Goal: Find specific page/section: Find specific page/section

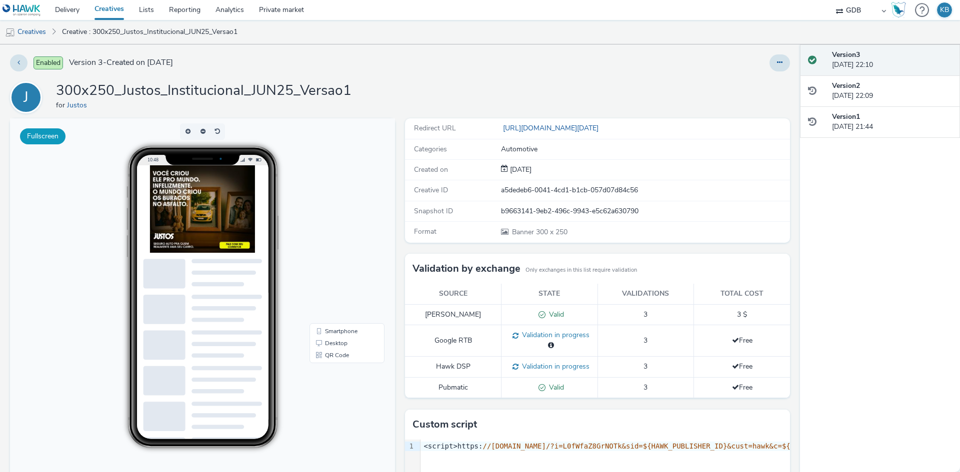
click at [38, 132] on button "Fullscreen" at bounding box center [42, 136] width 45 height 16
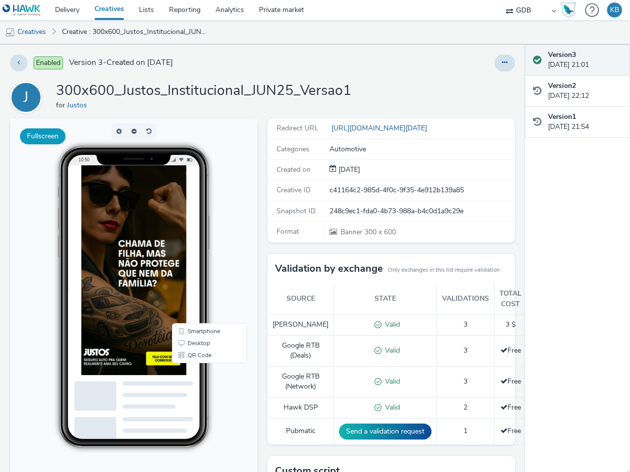
click at [54, 134] on button "Fullscreen" at bounding box center [42, 136] width 45 height 16
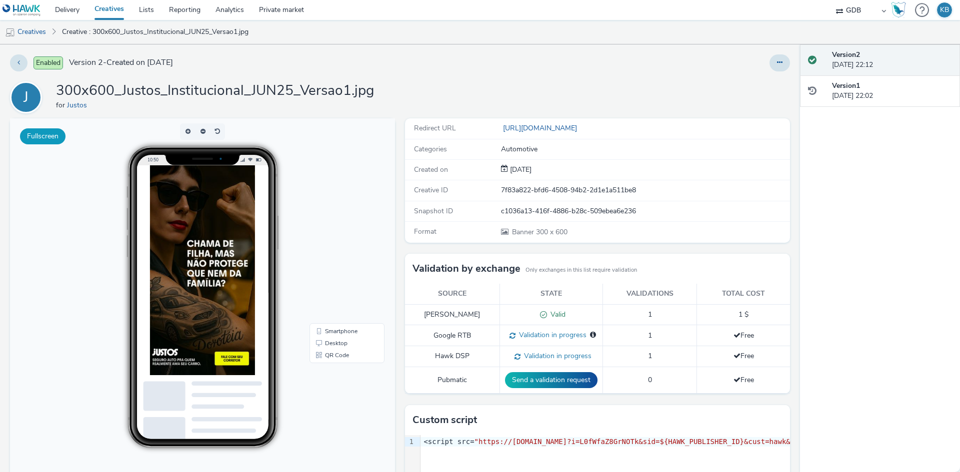
click at [54, 133] on button "Fullscreen" at bounding box center [42, 136] width 45 height 16
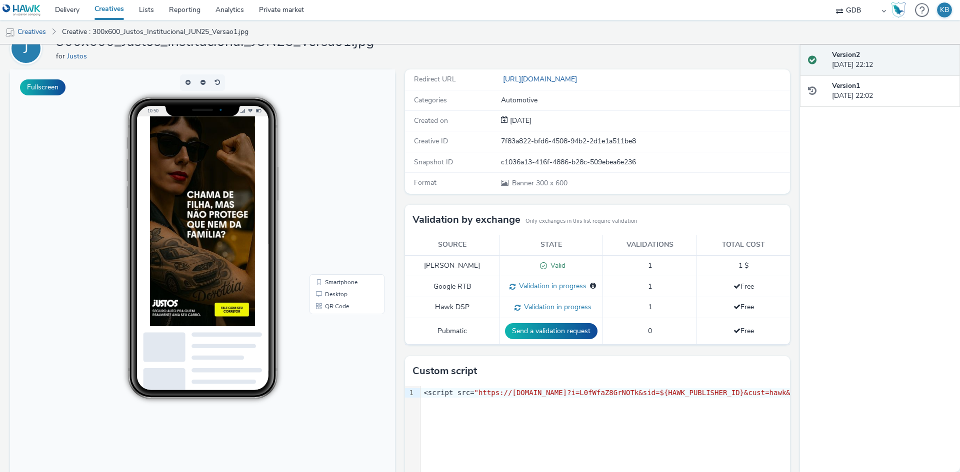
scroll to position [124, 0]
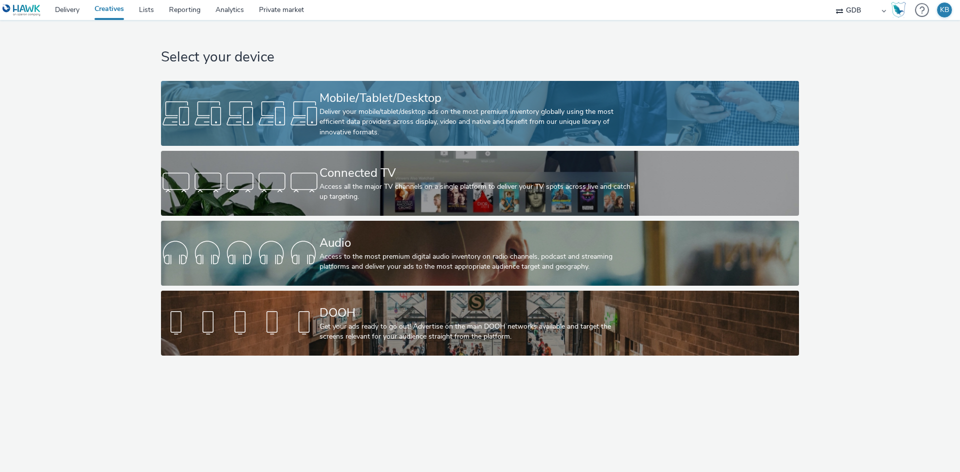
click at [429, 84] on div "Mobile/Tablet/Desktop Deliver your mobile/tablet/desktop ads on the most premiu…" at bounding box center [477, 113] width 317 height 65
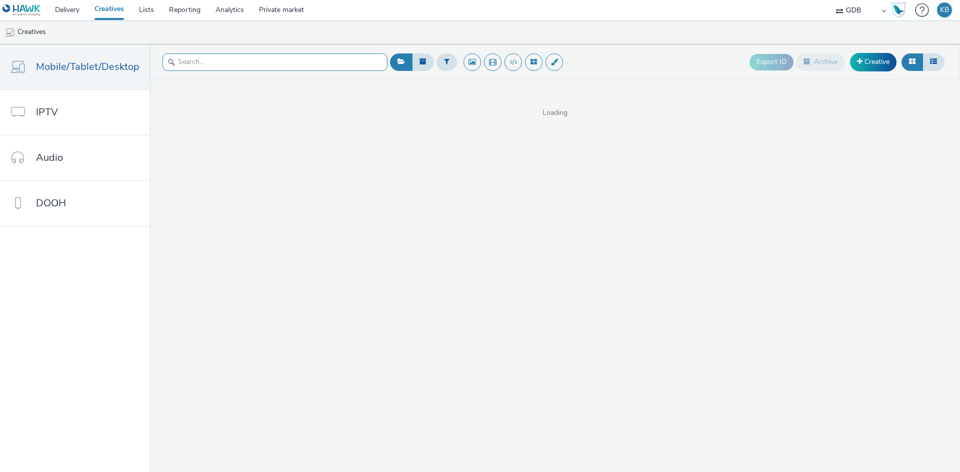
click at [247, 62] on input "text" at bounding box center [274, 61] width 225 height 17
paste input "300x250_Justos_Institucional_JUN25_Versao1"
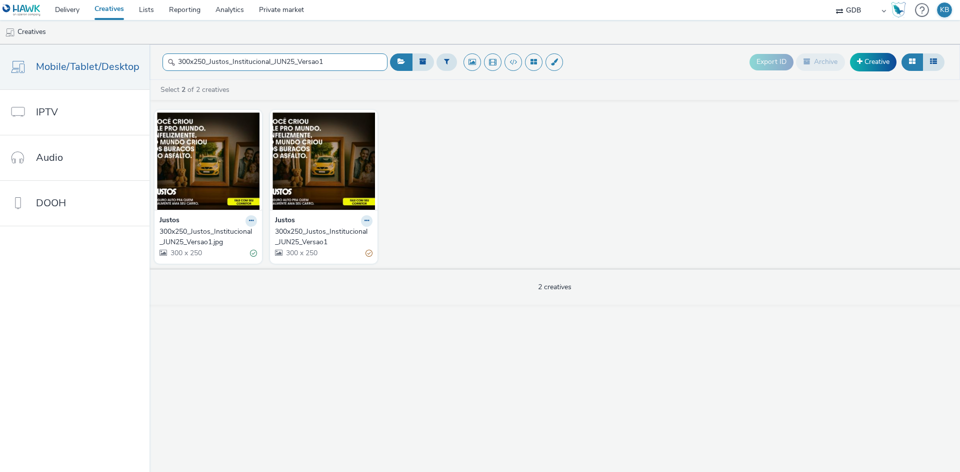
type input "300x250_Justos_Institucional_JUN25_Versao1"
click at [317, 235] on div "300x250_Justos_Institucional_JUN25_Versao1" at bounding box center [321, 237] width 93 height 20
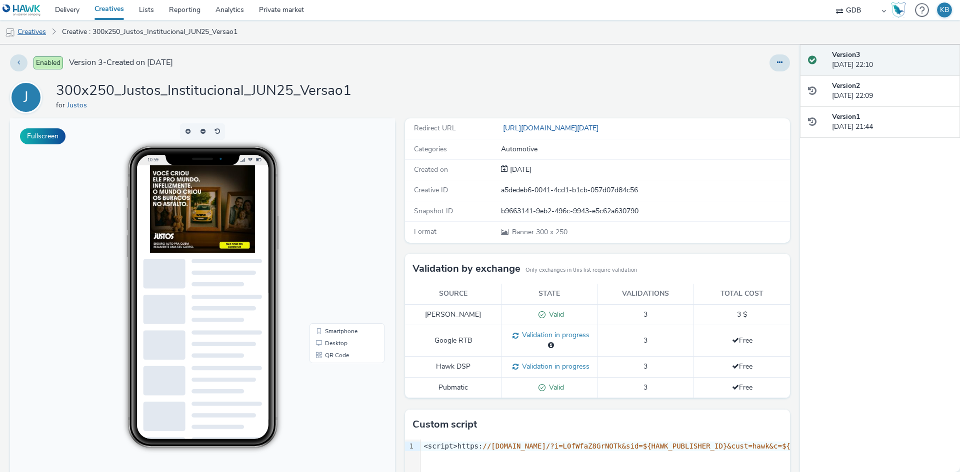
click at [36, 29] on link "Creatives" at bounding box center [25, 32] width 51 height 24
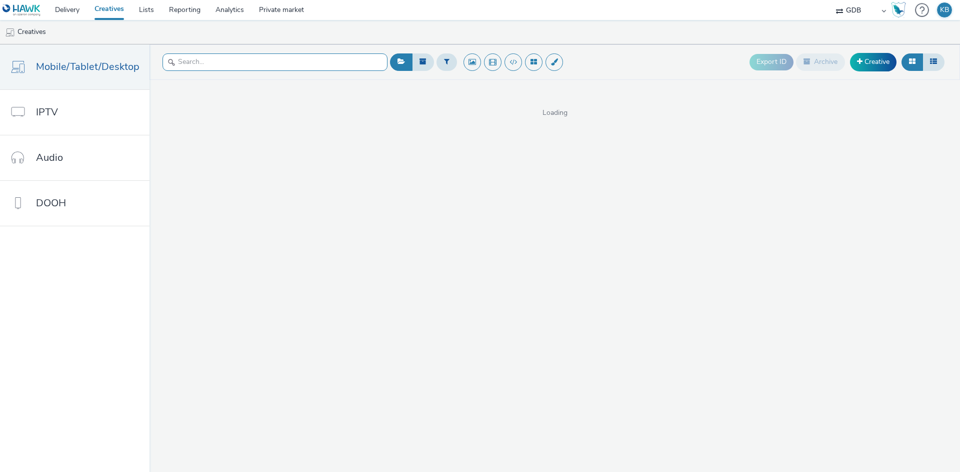
click at [242, 56] on input "text" at bounding box center [274, 61] width 225 height 17
paste input "a5dedeb6-0041-4cd1-b1cb-057d07d84c56"
type input "a5dedeb6-0041-4cd1-b1cb-057d07d84c56"
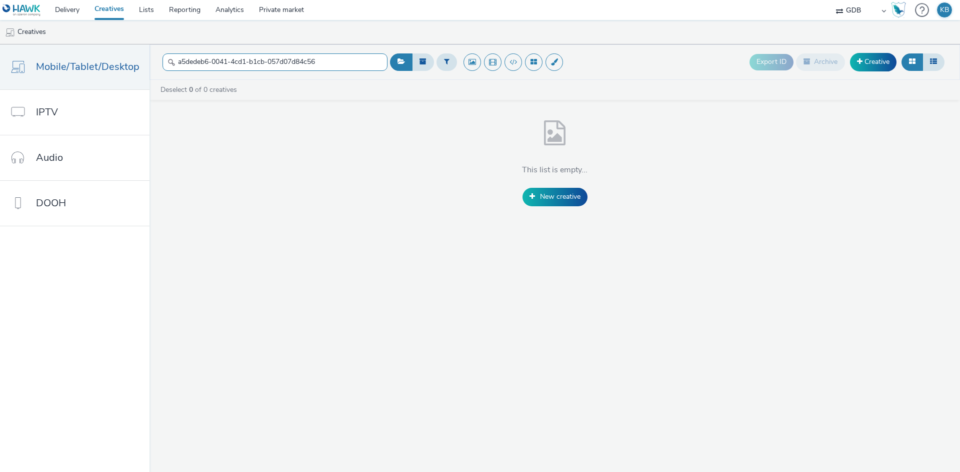
click at [306, 61] on input "a5dedeb6-0041-4cd1-b1cb-057d07d84c56" at bounding box center [274, 61] width 225 height 17
drag, startPoint x: 356, startPoint y: 61, endPoint x: 157, endPoint y: 61, distance: 198.4
click at [157, 61] on header "a5dedeb6-0041-4cd1-b1cb-057d07d84c56 Export ID Archive Creative" at bounding box center [554, 61] width 810 height 35
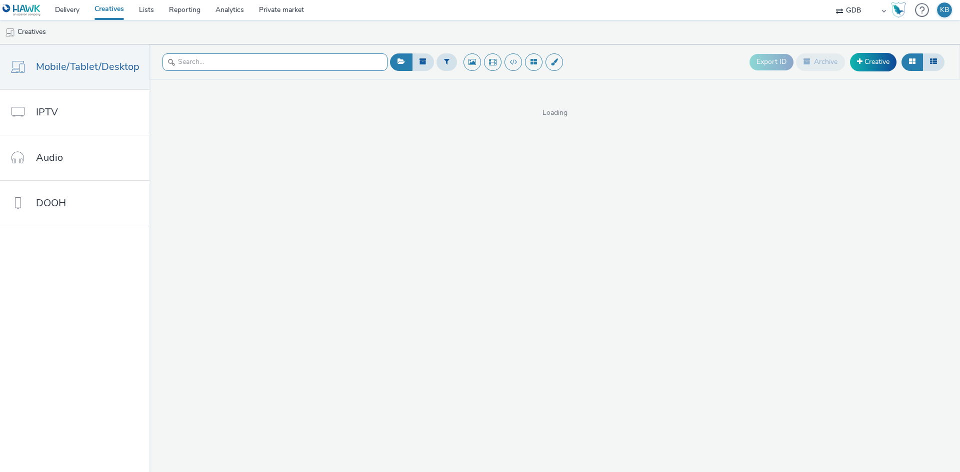
click at [194, 64] on input "text" at bounding box center [274, 61] width 225 height 17
paste input "300x250_Justos_Institucional_JUN25_Versao1"
type input "300x250_Justos_Institucional_JUN25_Versao1"
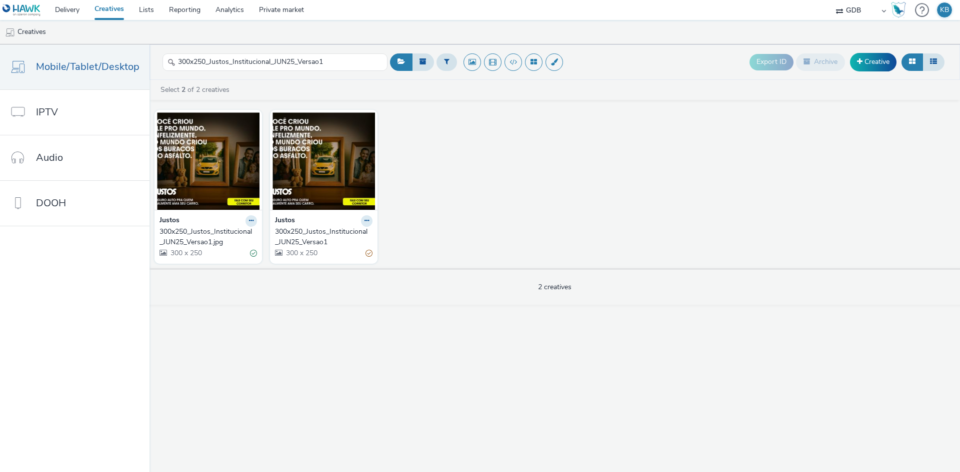
click at [328, 237] on div "300x250_Justos_Institucional_JUN25_Versao1" at bounding box center [321, 237] width 93 height 20
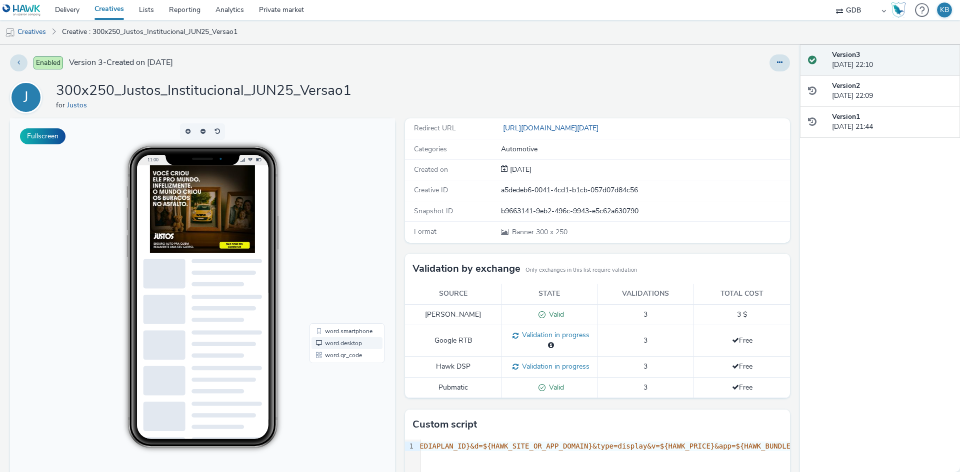
click at [343, 340] on link "word.desktop" at bounding box center [346, 343] width 71 height 12
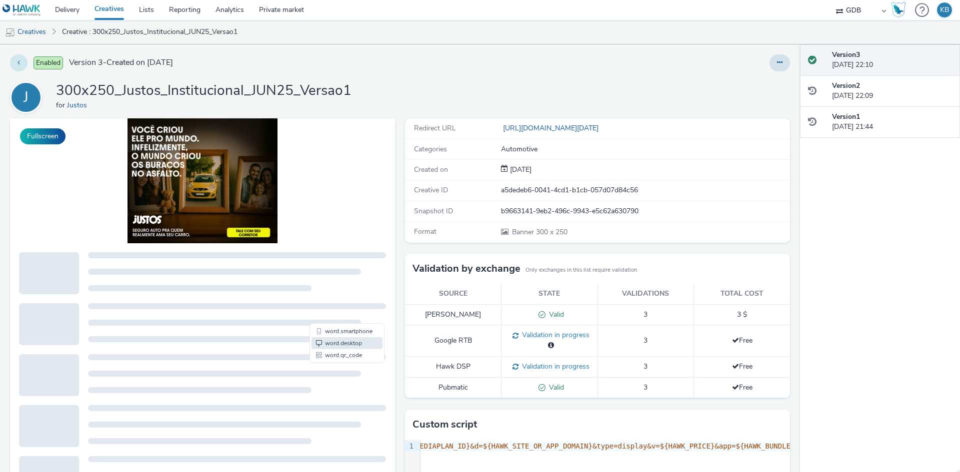
click at [22, 63] on button at bounding box center [18, 62] width 17 height 17
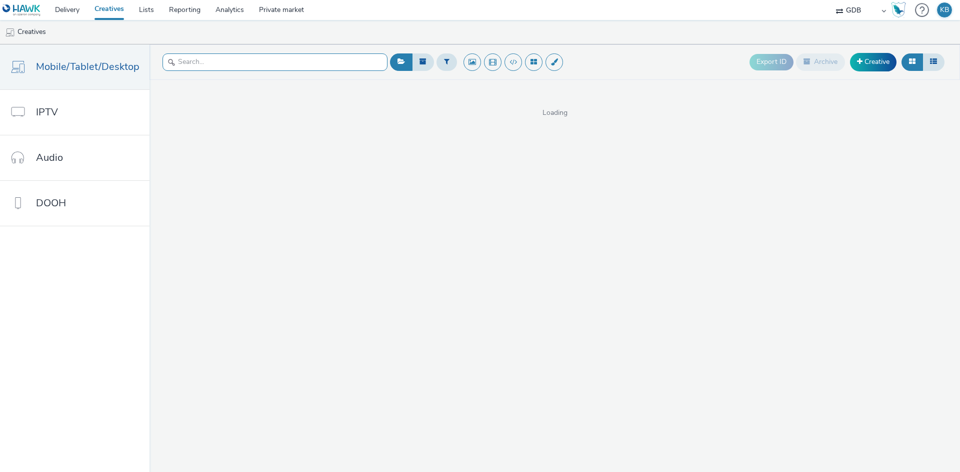
click at [229, 58] on input "text" at bounding box center [274, 61] width 225 height 17
paste input "300x600_Justos_Institucional_JUN25_Versao1"
type input "300x600_Justos_Institucional_JUN25_Versao1"
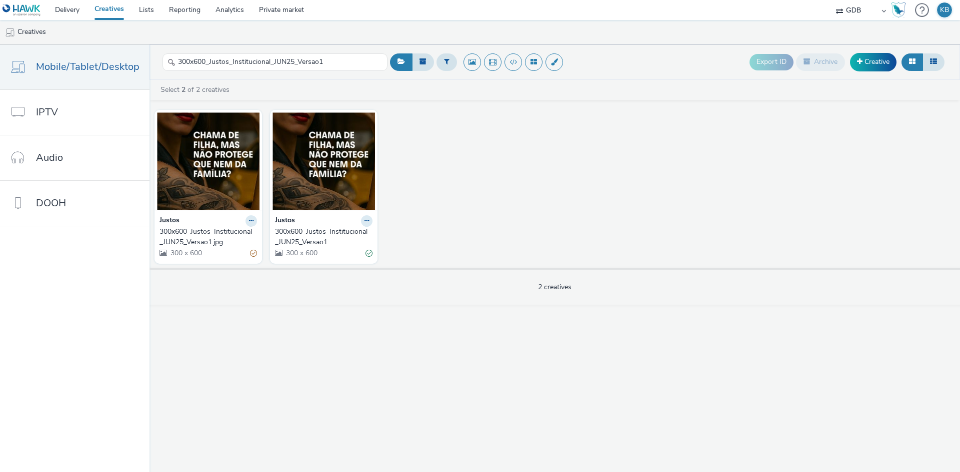
click at [335, 237] on div "300x600_Justos_Institucional_JUN25_Versao1" at bounding box center [321, 237] width 93 height 20
click at [346, 232] on div "300x600_Justos_Institucional_JUN25_Versao1" at bounding box center [321, 237] width 93 height 20
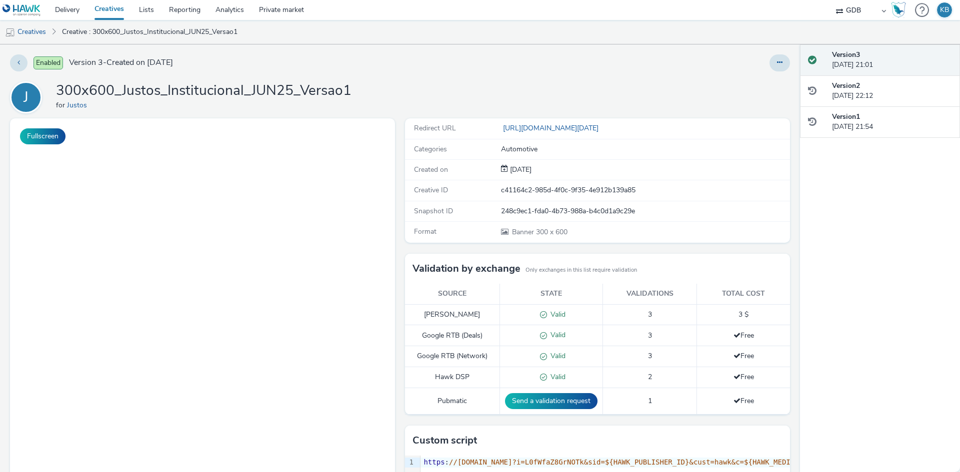
scroll to position [145, 0]
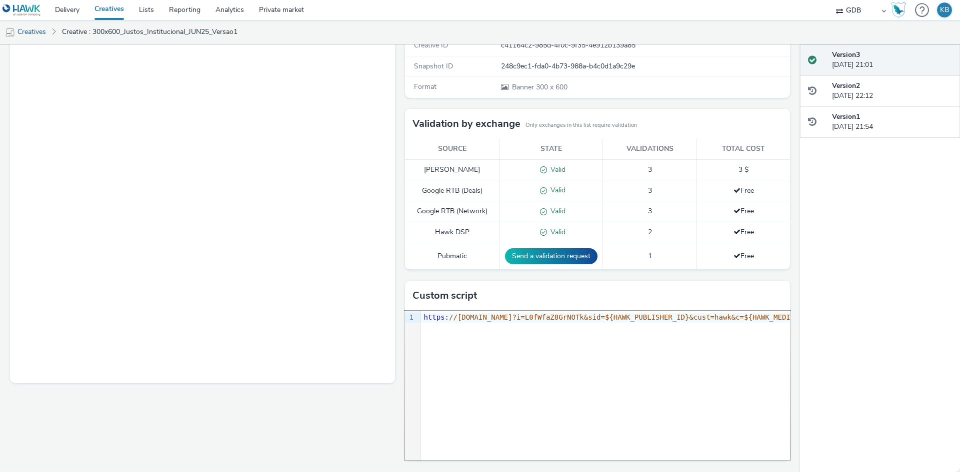
click at [443, 341] on div "9 1 › https : //tag.escalated.io?i=L0fWfaZ8GrNOTk&sid=${HAWK_PUBLISHER_ID}&cust…" at bounding box center [597, 386] width 385 height 150
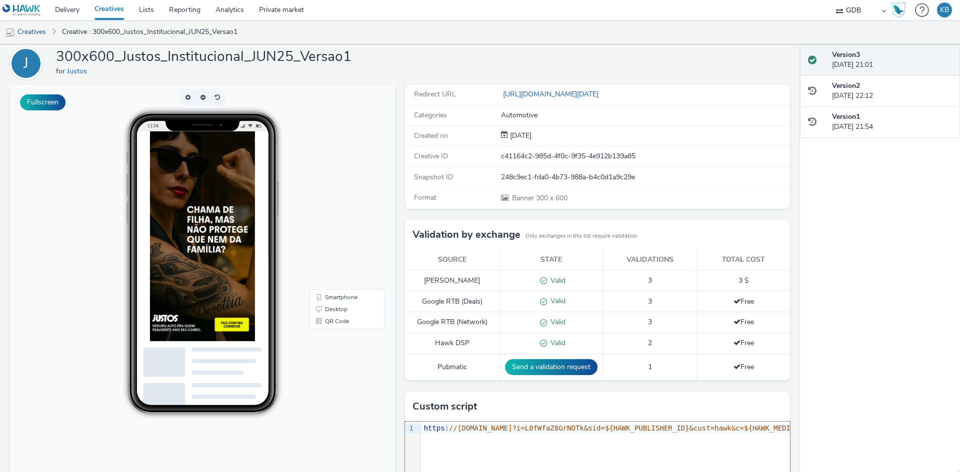
scroll to position [0, 0]
